Goal: Task Accomplishment & Management: Use online tool/utility

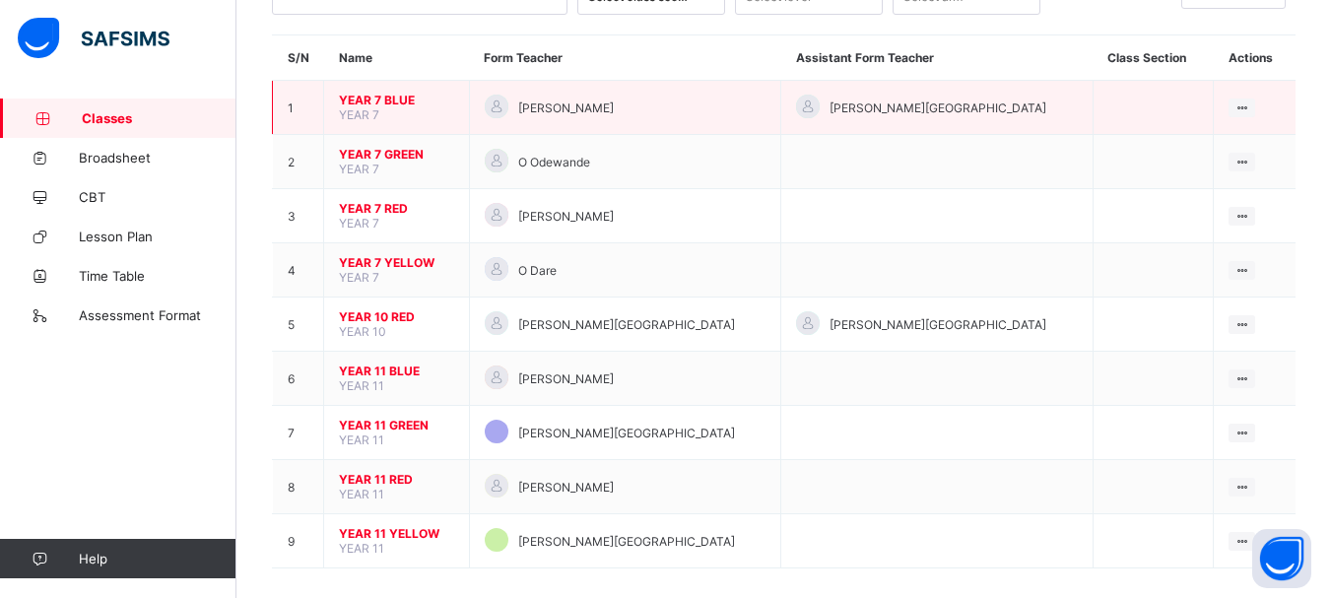
scroll to position [153, 0]
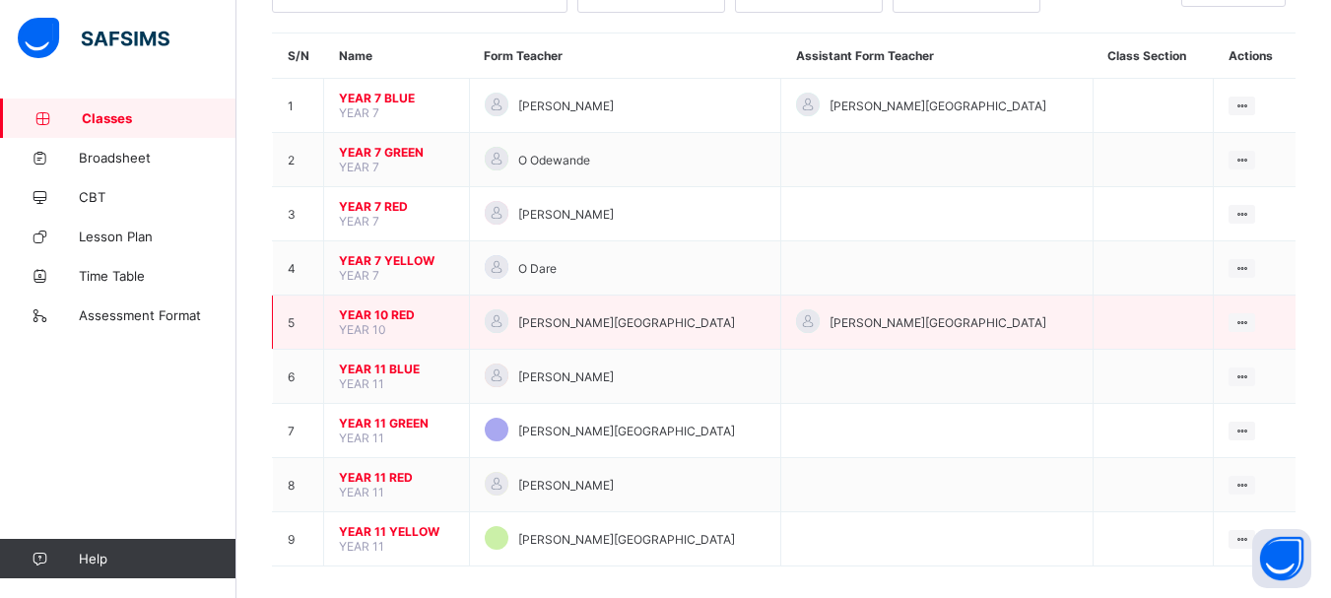
click at [383, 319] on span "YEAR 10 RED" at bounding box center [396, 314] width 115 height 15
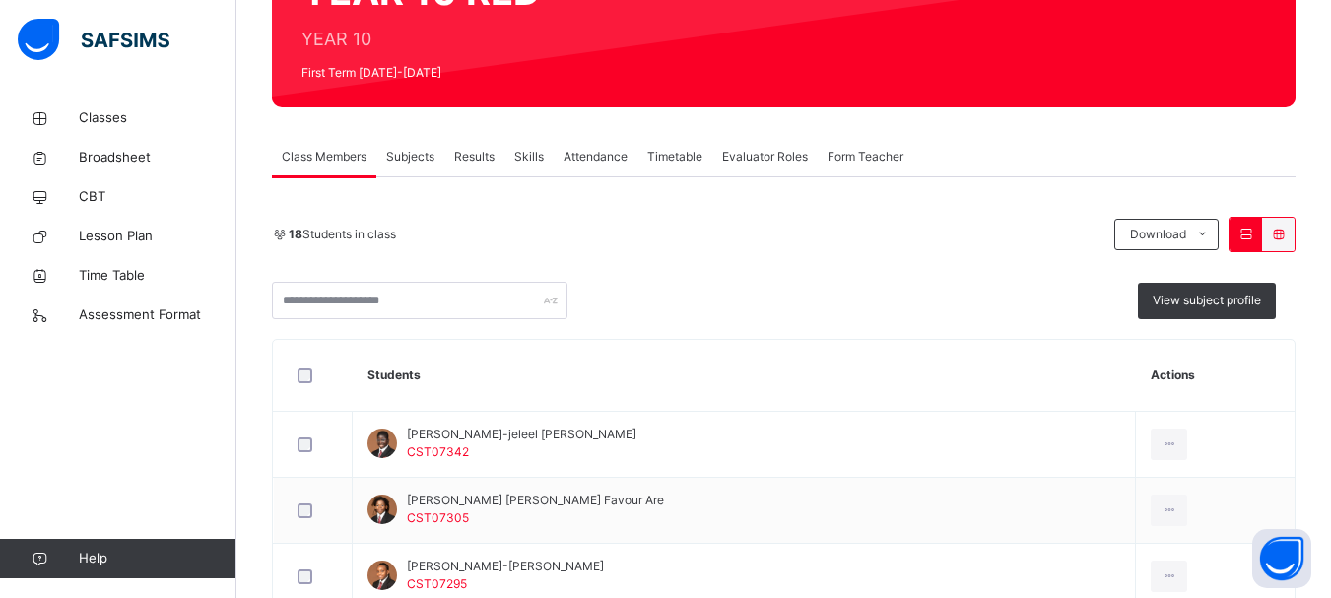
scroll to position [229, 0]
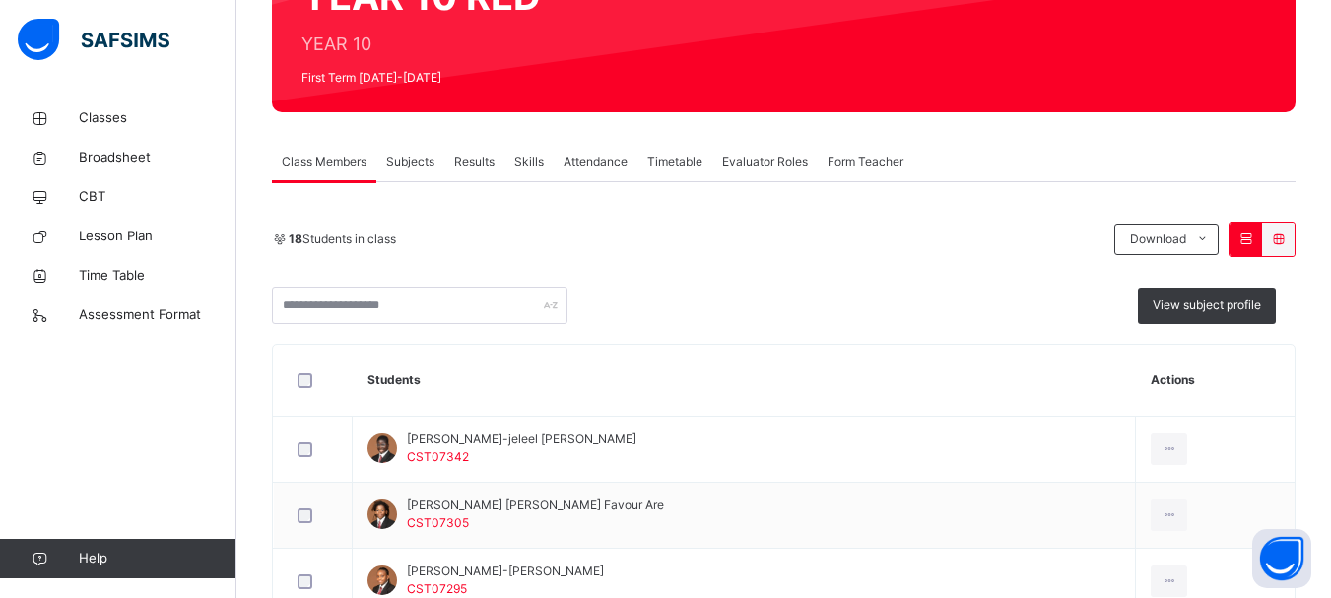
click at [599, 163] on span "Attendance" at bounding box center [596, 162] width 64 height 18
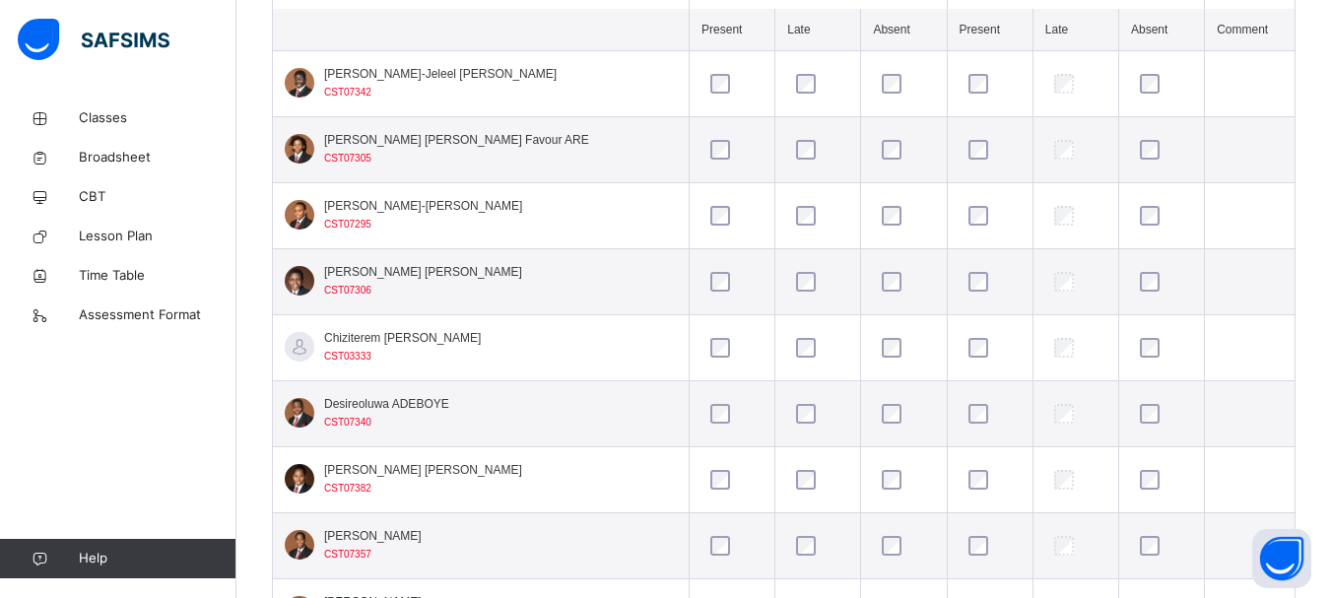
scroll to position [597, 0]
drag, startPoint x: 541, startPoint y: 130, endPoint x: 200, endPoint y: 217, distance: 351.7
click at [200, 217] on link "Lesson Plan" at bounding box center [118, 236] width 236 height 39
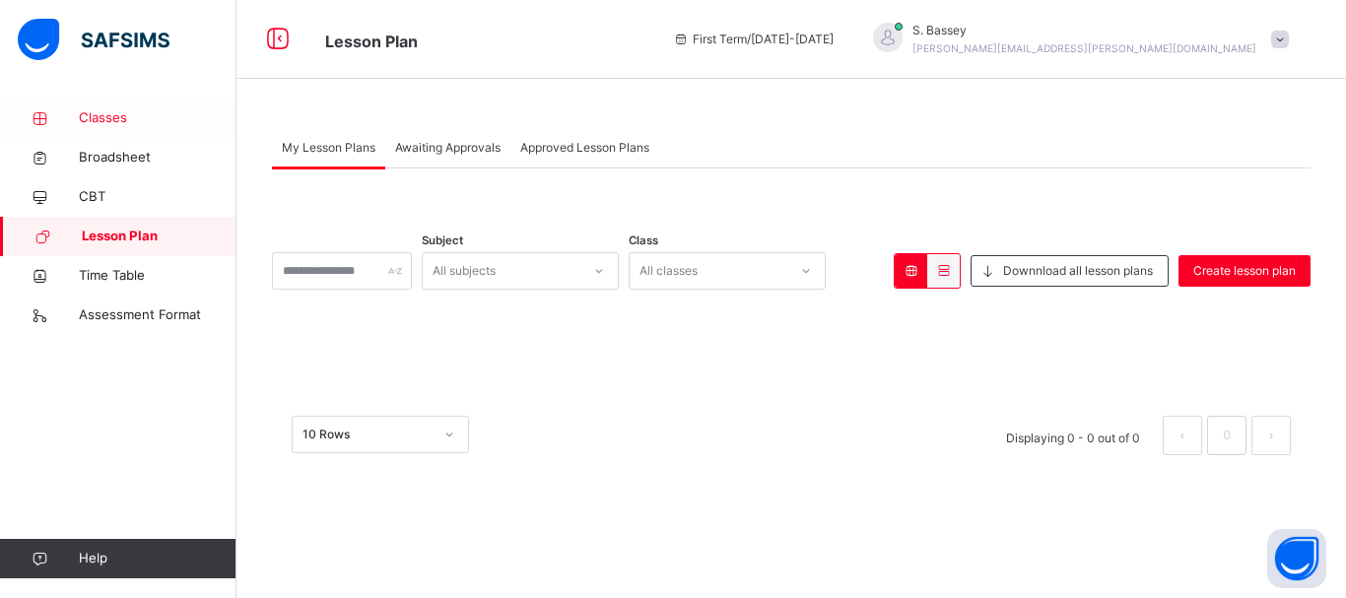
click at [129, 116] on span "Classes" at bounding box center [158, 118] width 158 height 20
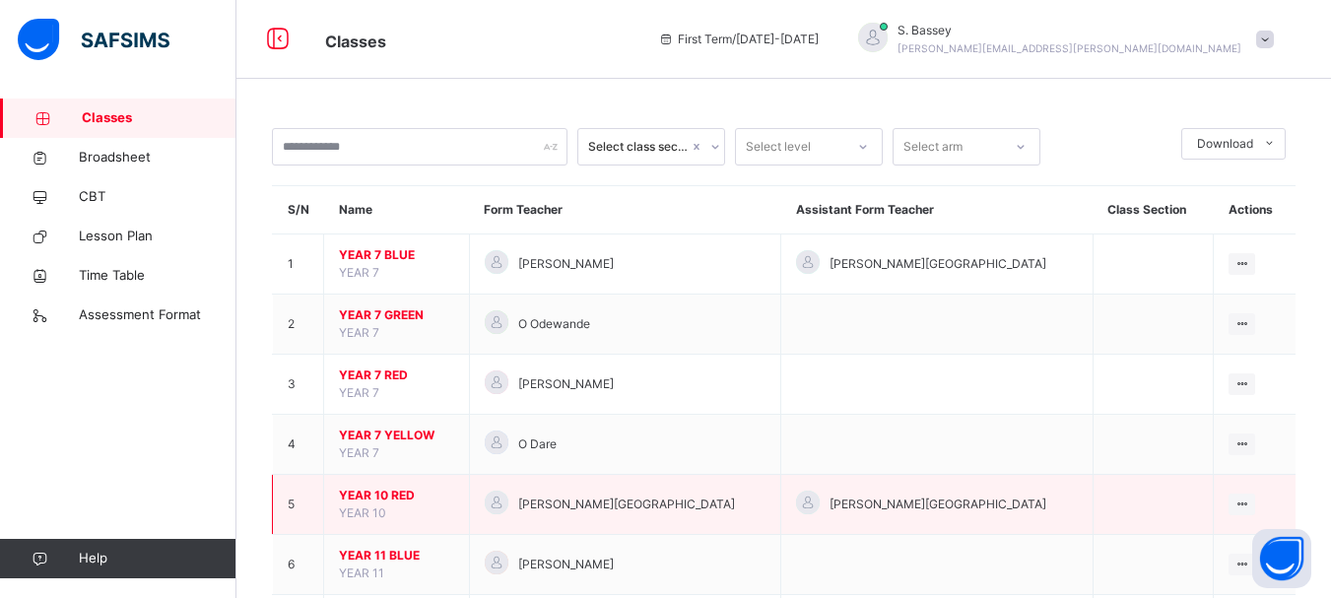
click at [396, 491] on span "YEAR 10 RED" at bounding box center [396, 496] width 115 height 18
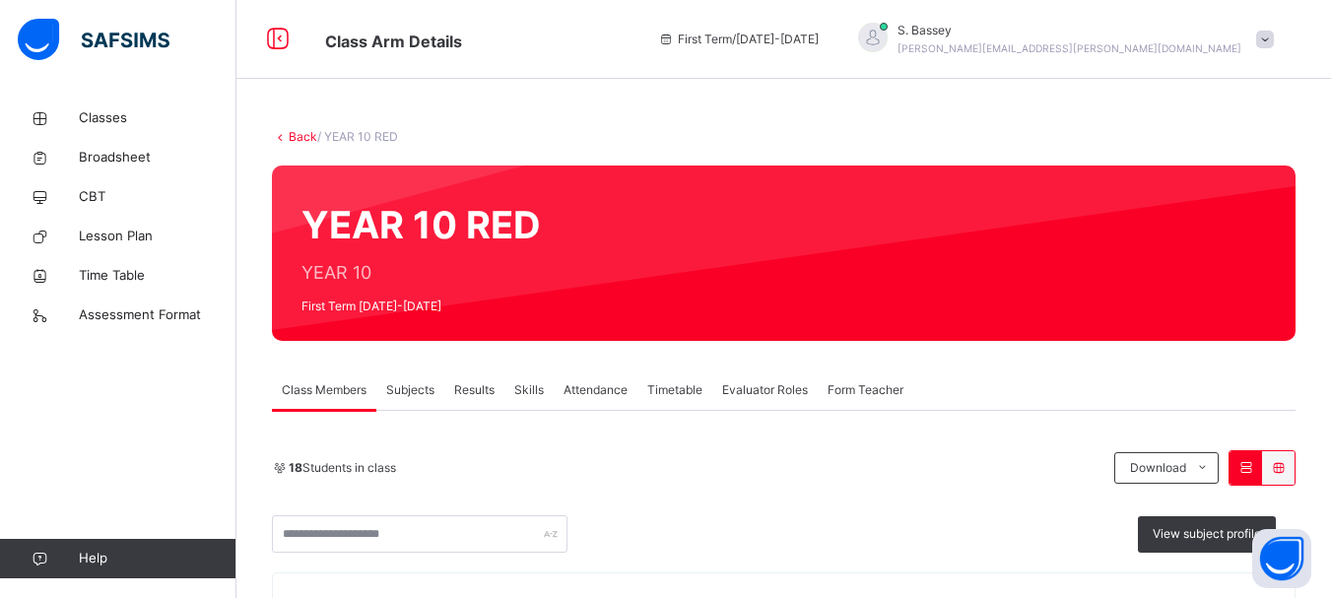
click at [594, 390] on span "Attendance" at bounding box center [596, 390] width 64 height 18
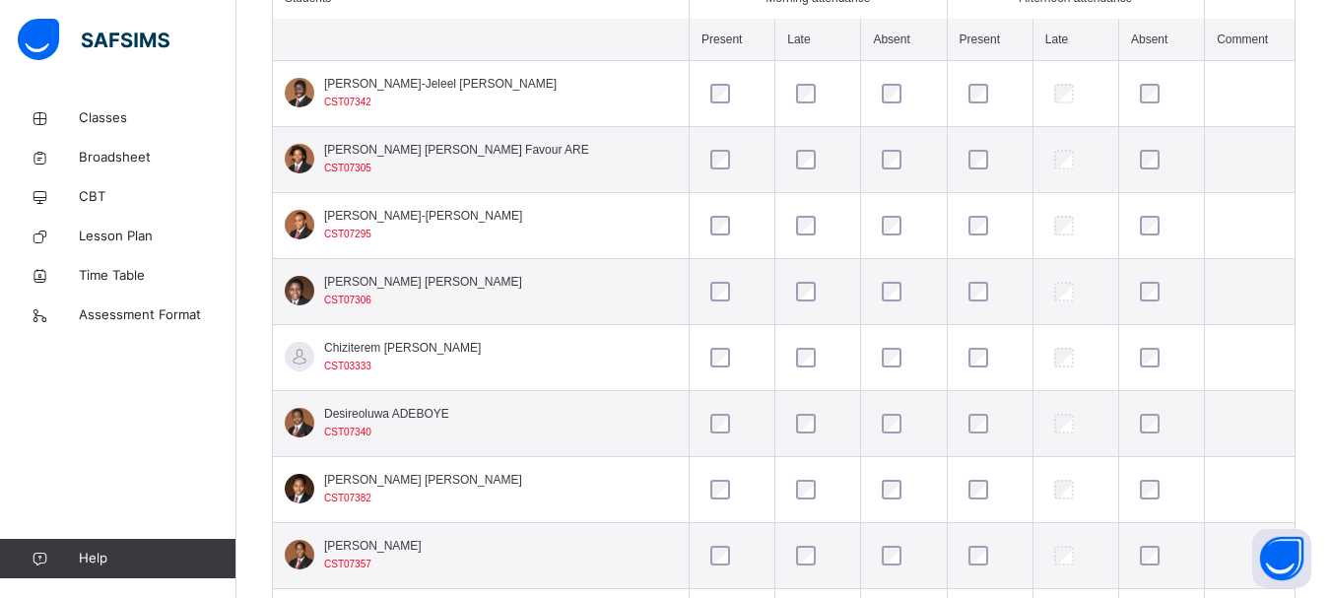
scroll to position [590, 0]
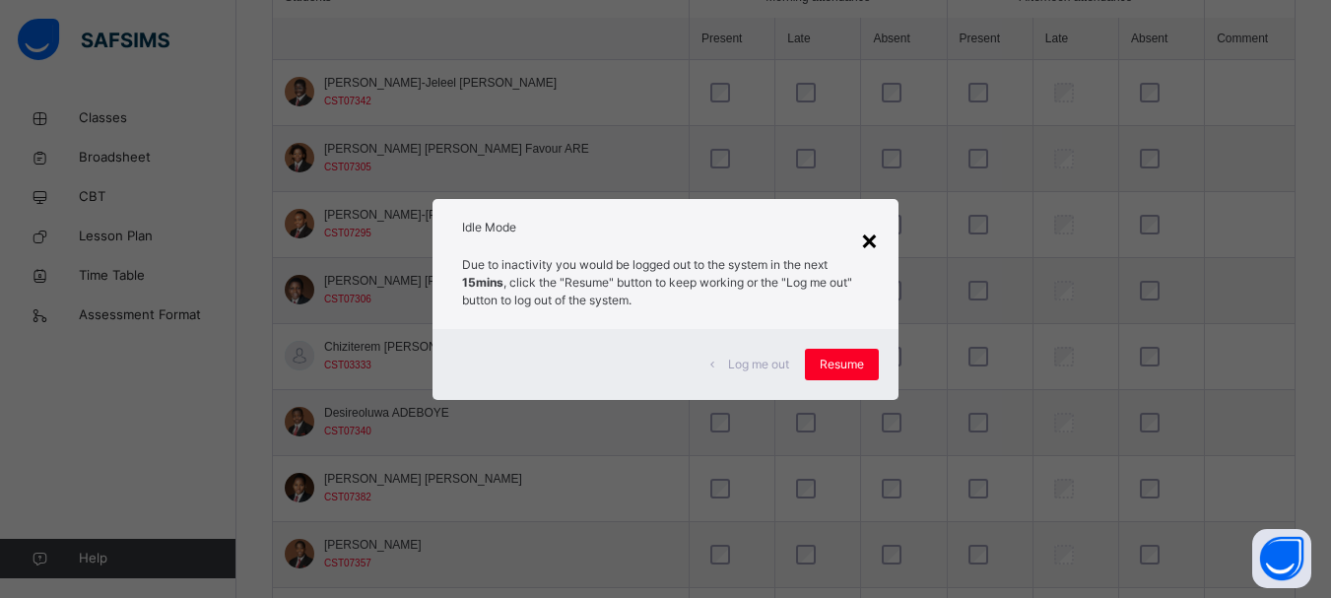
click at [870, 244] on div "×" at bounding box center [869, 239] width 19 height 41
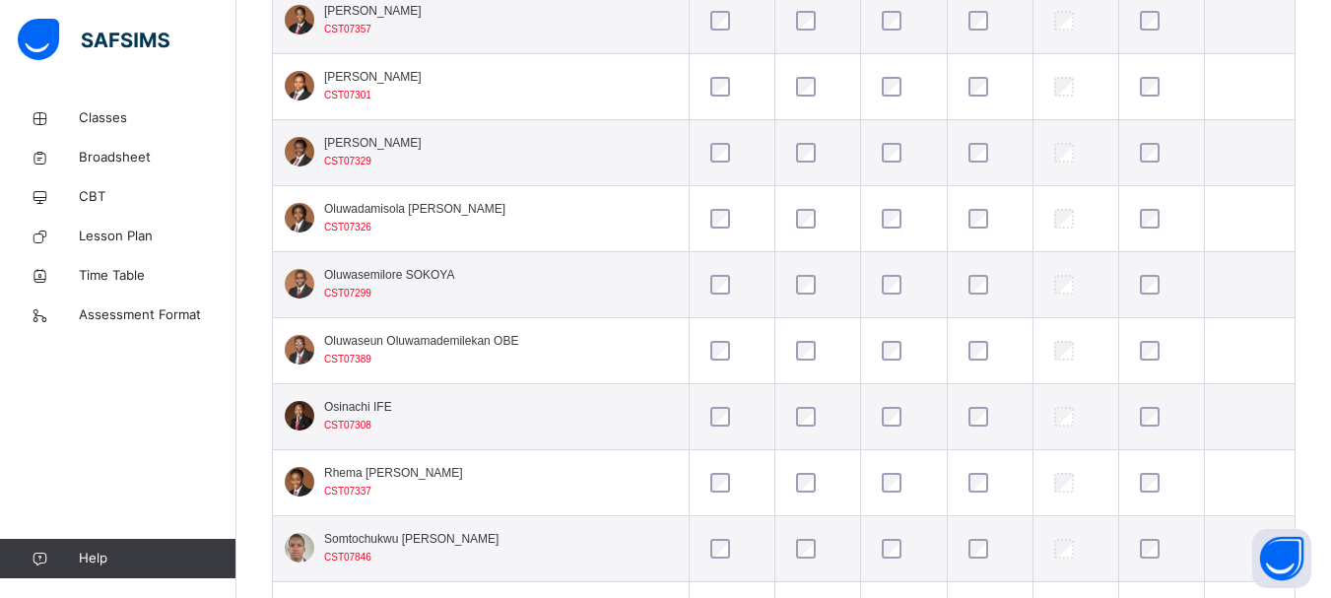
scroll to position [1294, 0]
